Goal: Transaction & Acquisition: Purchase product/service

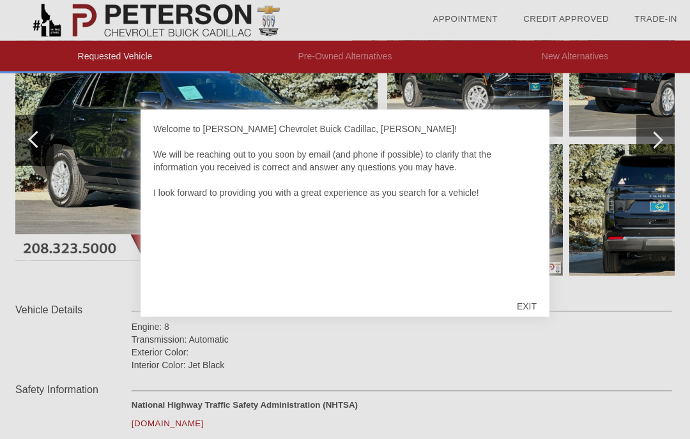
scroll to position [232, 0]
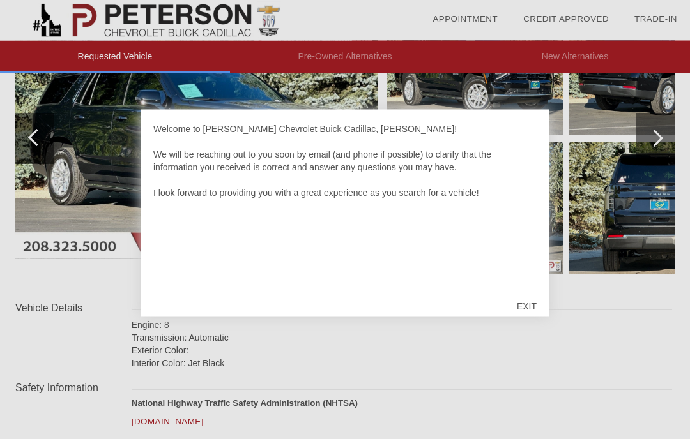
click at [526, 314] on div "EXIT" at bounding box center [526, 306] width 45 height 38
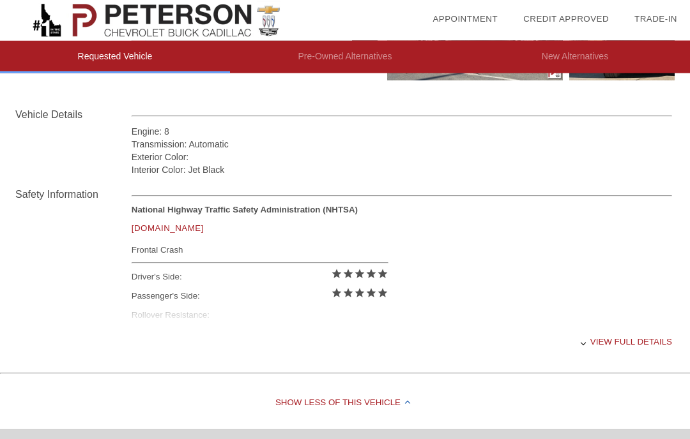
scroll to position [427, 0]
click at [588, 349] on div "View full details" at bounding box center [402, 341] width 540 height 31
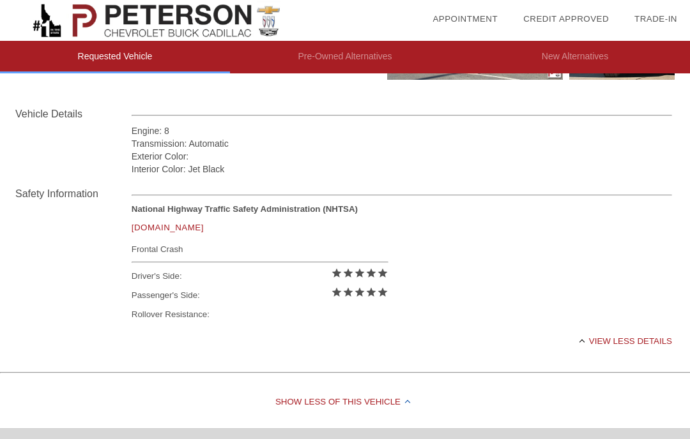
click at [587, 340] on div "View less details" at bounding box center [402, 341] width 540 height 31
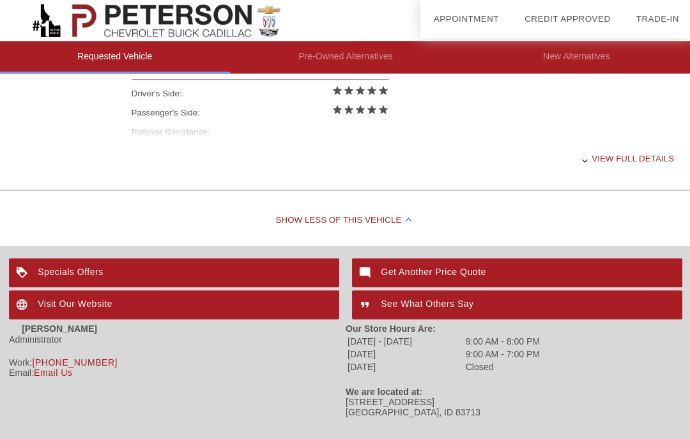
scroll to position [609, 0]
click at [460, 280] on div "Get Another Price Quote" at bounding box center [515, 272] width 329 height 29
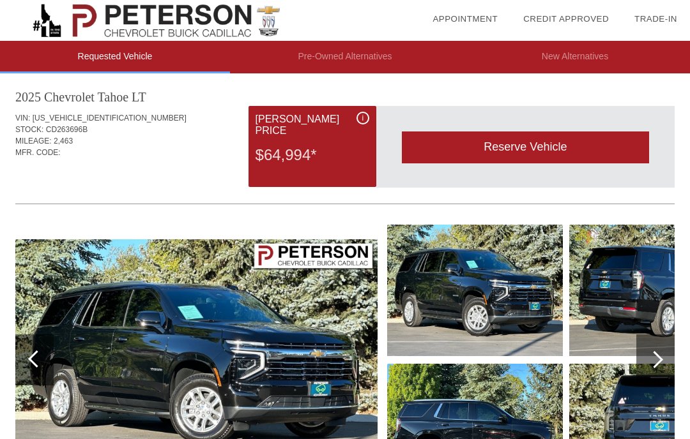
scroll to position [0, 0]
